Goal: Information Seeking & Learning: Compare options

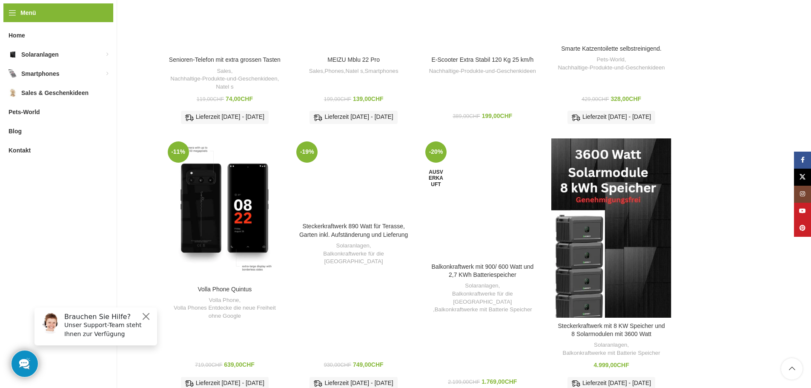
scroll to position [1149, 0]
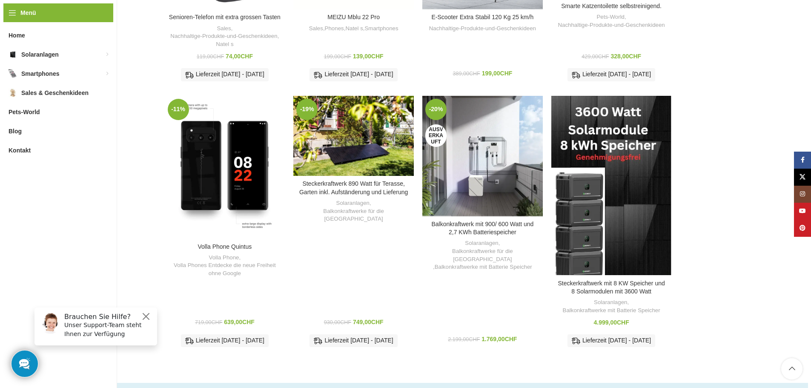
click at [446, 171] on div "Balkonkraftwerk mit 900/ 600 Watt und 2,7 KWh Batteriespeicher" at bounding box center [437, 156] width 30 height 120
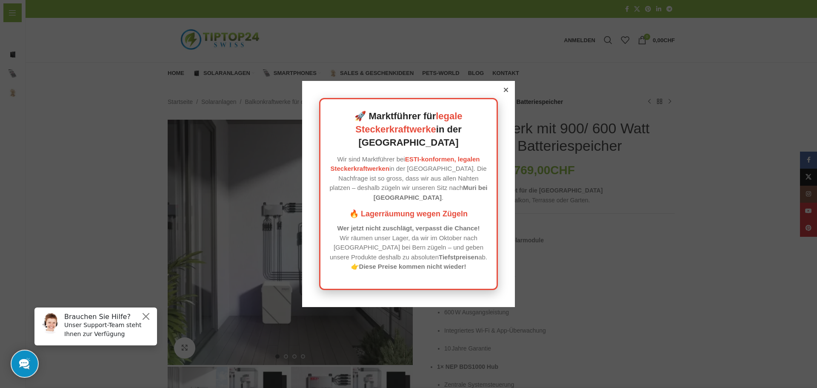
click at [505, 94] on div at bounding box center [506, 90] width 8 height 8
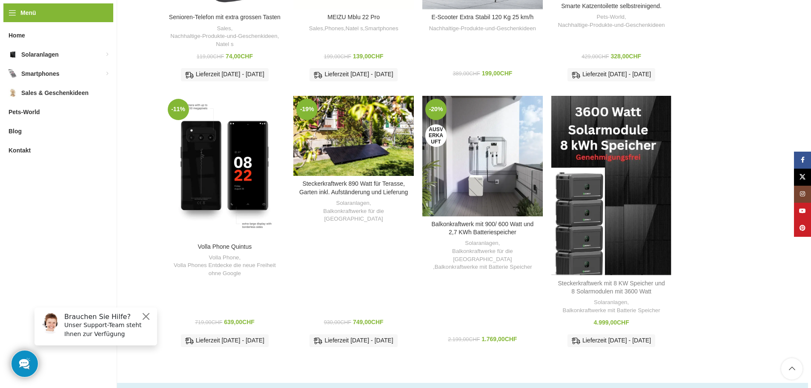
click at [625, 218] on div "Zum Vergleich hinzufügen Steckerkraftwerk mit 8 KW Speicher und 8 Solarmodulen …" at bounding box center [611, 224] width 120 height 257
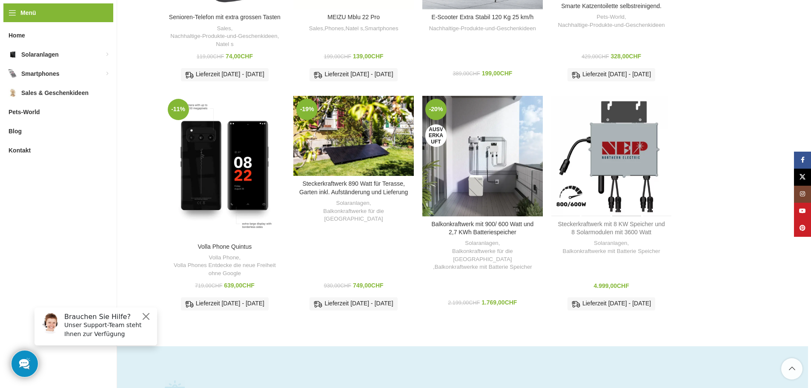
click at [625, 220] on link "Steckerkraftwerk mit 8 KW Speicher und 8 Solarmodulen mit 3600 Watt" at bounding box center [610, 227] width 107 height 15
